Goal: Task Accomplishment & Management: Manage account settings

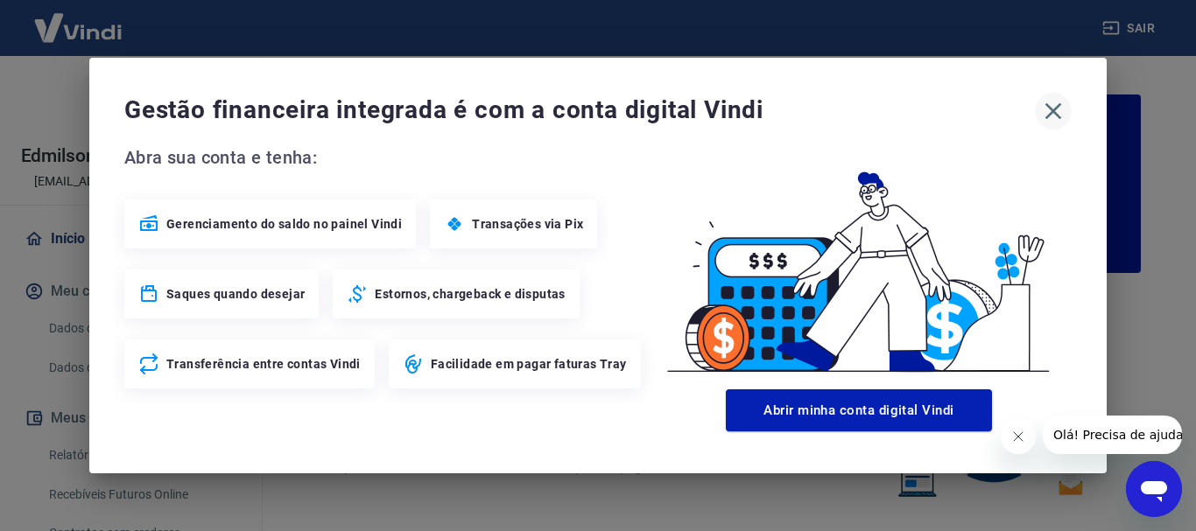
click at [1054, 102] on icon "button" at bounding box center [1053, 111] width 28 height 28
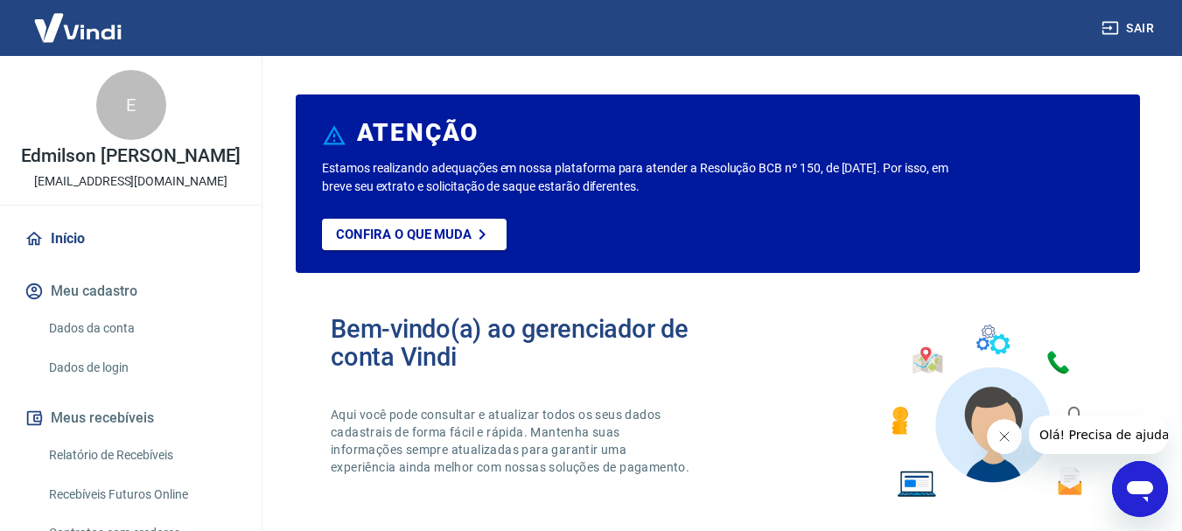
click at [131, 472] on link "Relatório de Recebíveis" at bounding box center [141, 456] width 199 height 36
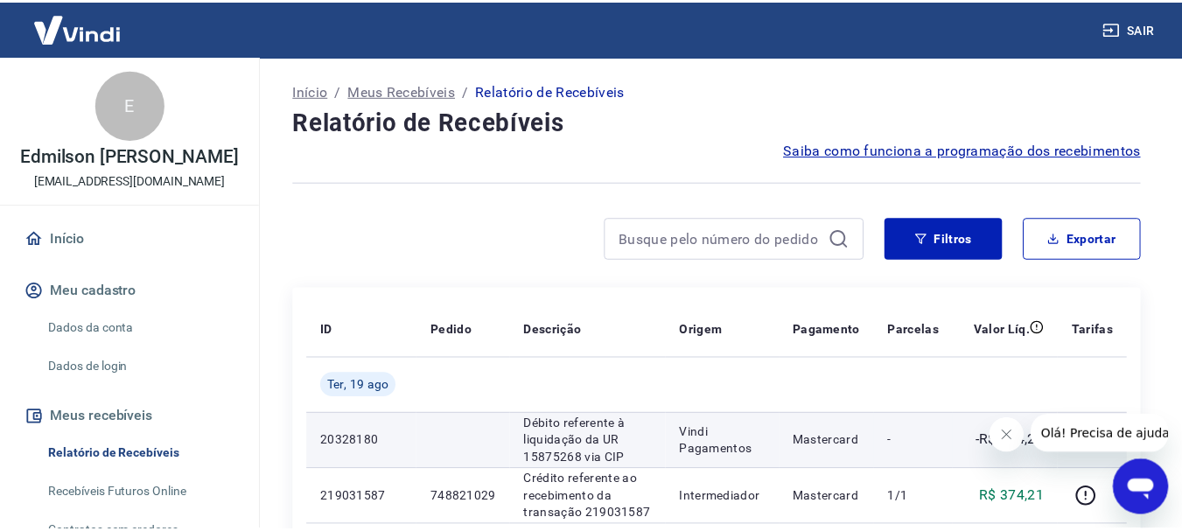
scroll to position [263, 0]
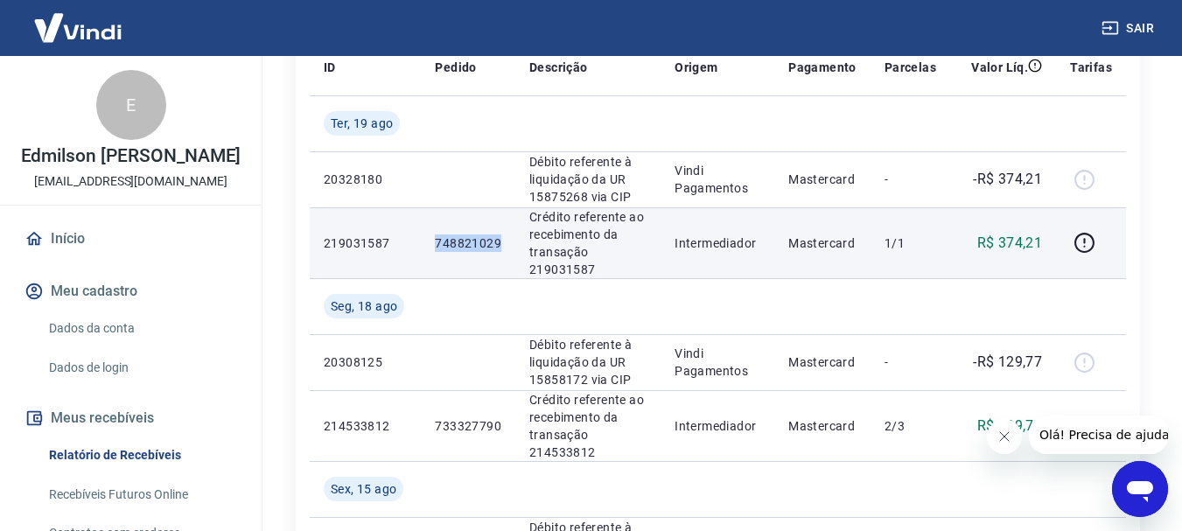
drag, startPoint x: 420, startPoint y: 234, endPoint x: 502, endPoint y: 239, distance: 82.4
click at [502, 239] on td "748821029" at bounding box center [468, 242] width 95 height 71
copy p "748821029"
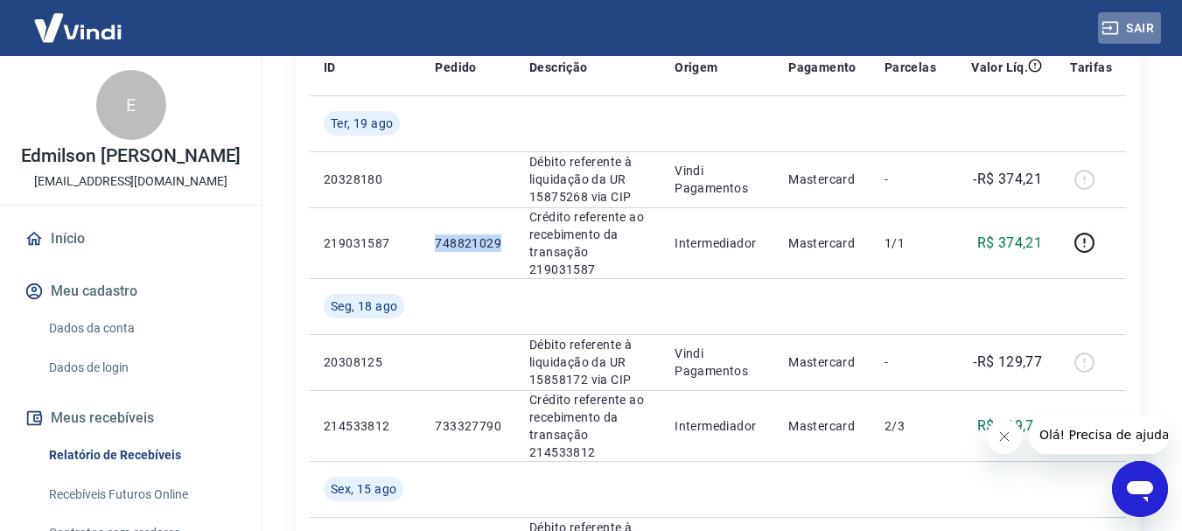
click at [1135, 26] on button "Sair" at bounding box center [1129, 28] width 63 height 32
